Goal: Transaction & Acquisition: Purchase product/service

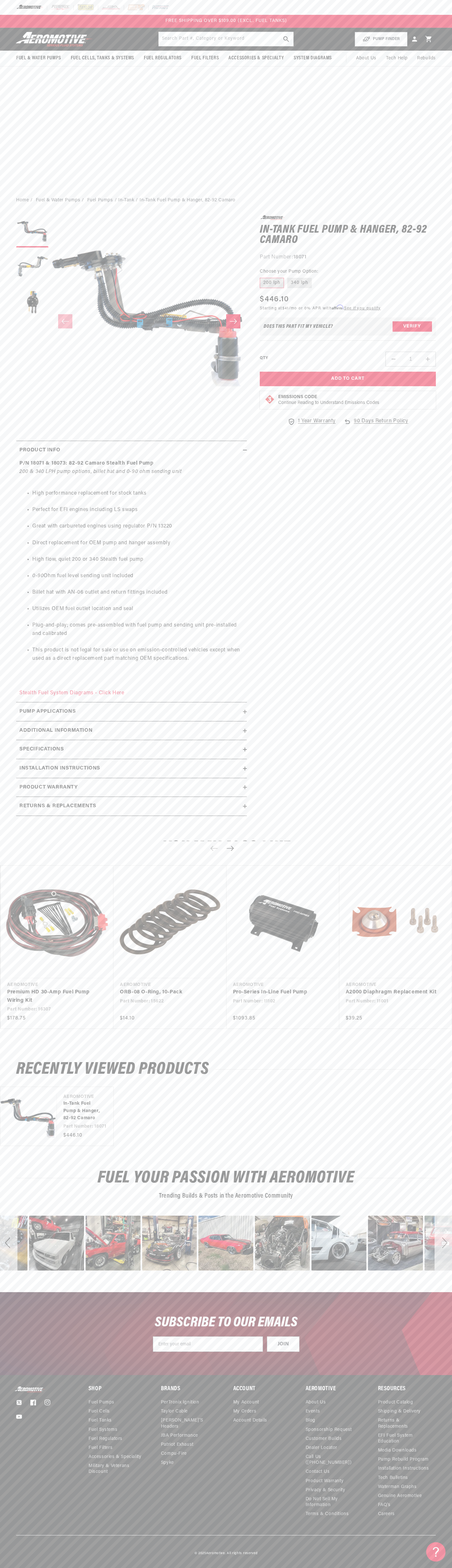
click at [289, 18] on div "FREE SHIPPING OVER $109.00 (EXCL. FUEL TANKS)" at bounding box center [226, 21] width 154 height 7
click at [421, 1536] on div "© 2025 Aeromotive . All rights reserved" at bounding box center [226, 1545] width 452 height 21
click at [444, 1563] on html "Skip to content Your cart Your cart is empty Loading... You may also like Subto…" at bounding box center [226, 784] width 452 height 1568
